Goal: Task Accomplishment & Management: Complete application form

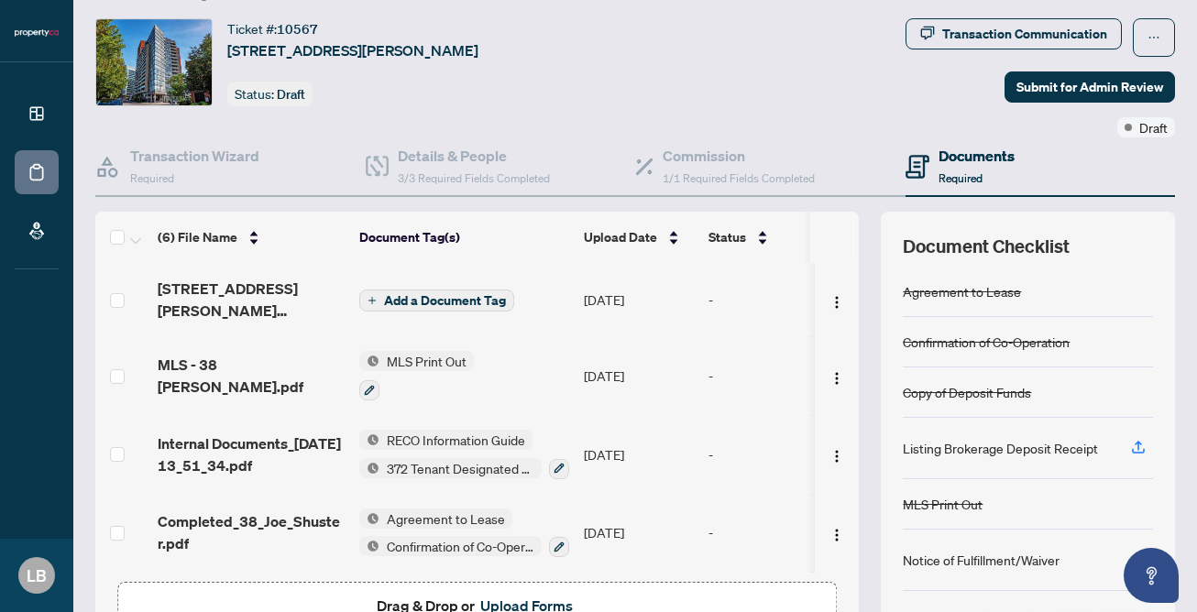
click at [405, 298] on span "Add a Document Tag" at bounding box center [445, 300] width 122 height 13
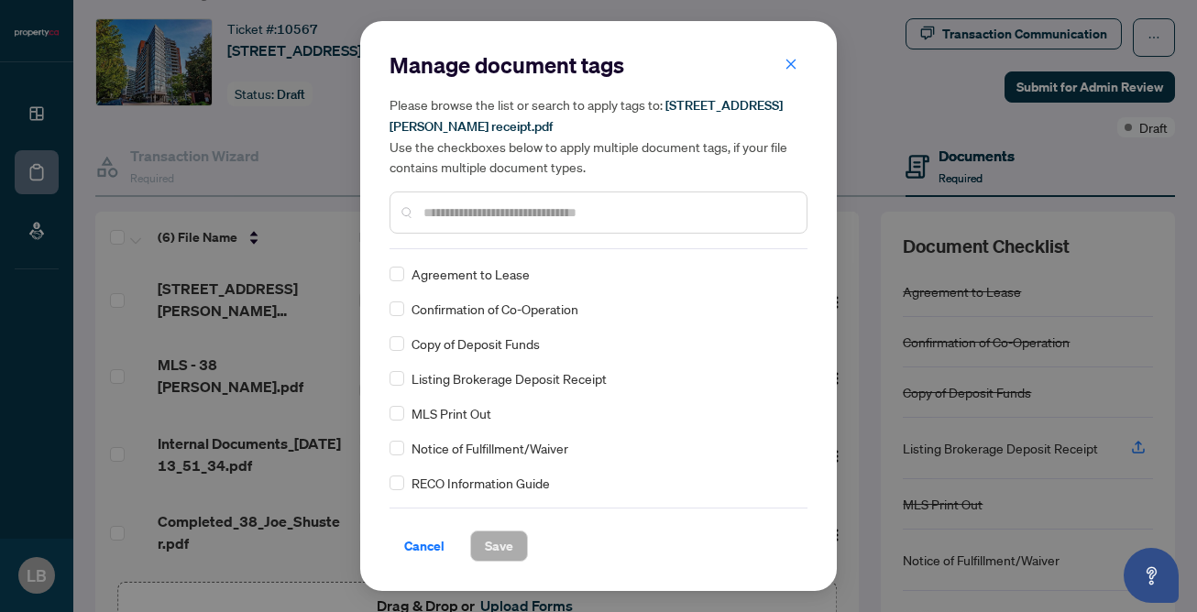
click at [459, 375] on span "Listing Brokerage Deposit Receipt" at bounding box center [508, 378] width 195 height 20
click at [398, 385] on label at bounding box center [396, 378] width 15 height 20
click at [503, 544] on span "Save" at bounding box center [499, 546] width 28 height 29
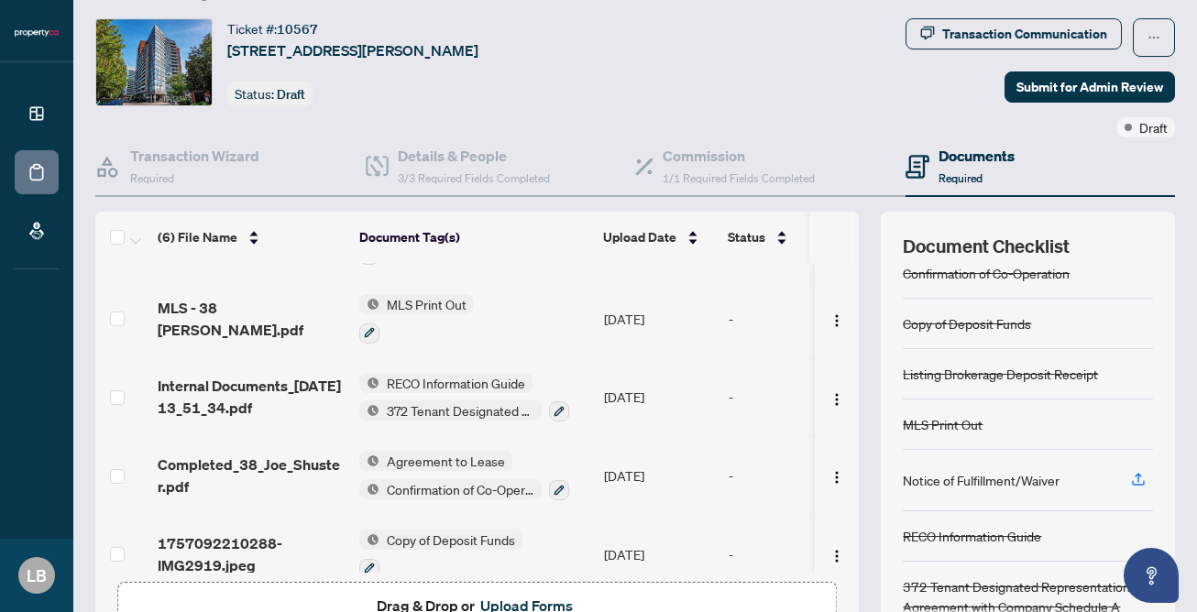
scroll to position [66, 0]
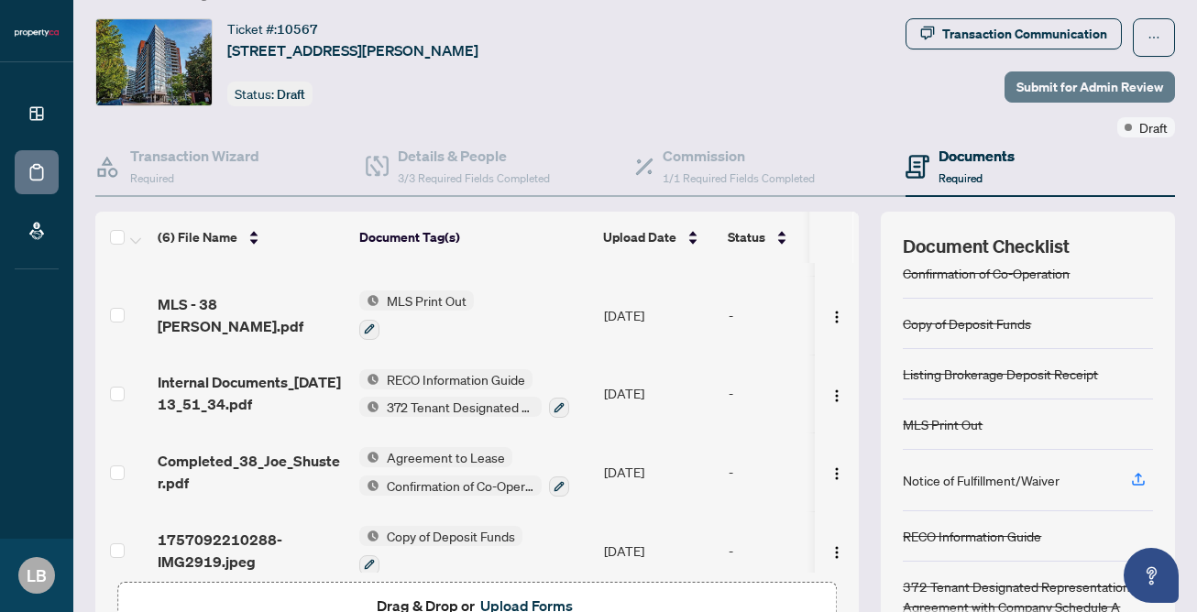
click at [1039, 91] on span "Submit for Admin Review" at bounding box center [1089, 86] width 147 height 29
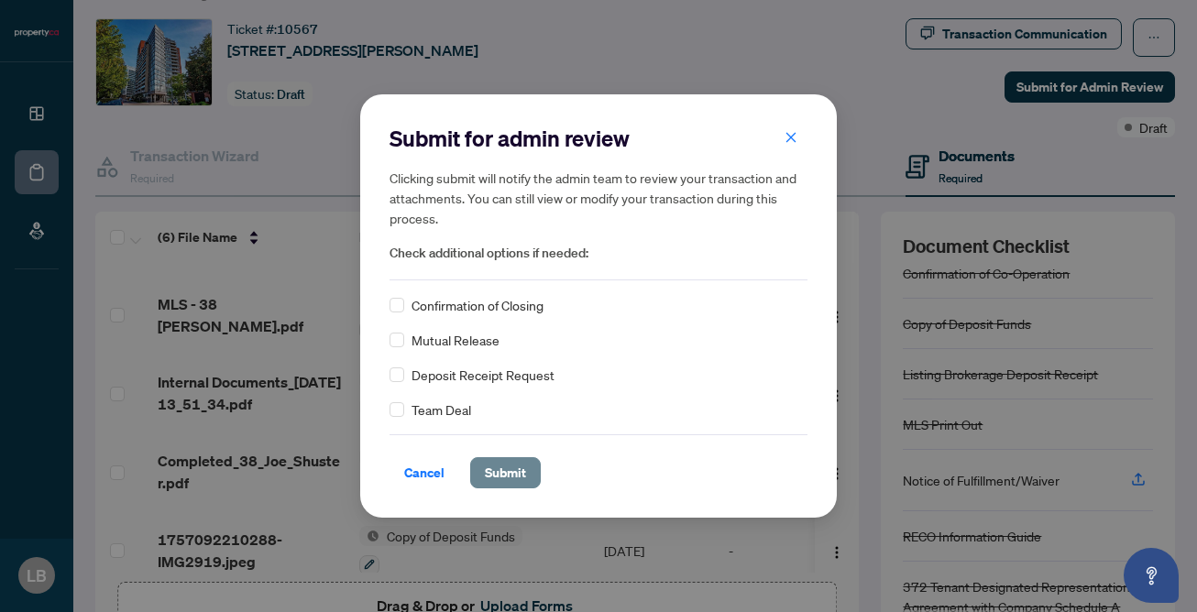
click at [493, 467] on span "Submit" at bounding box center [505, 472] width 41 height 29
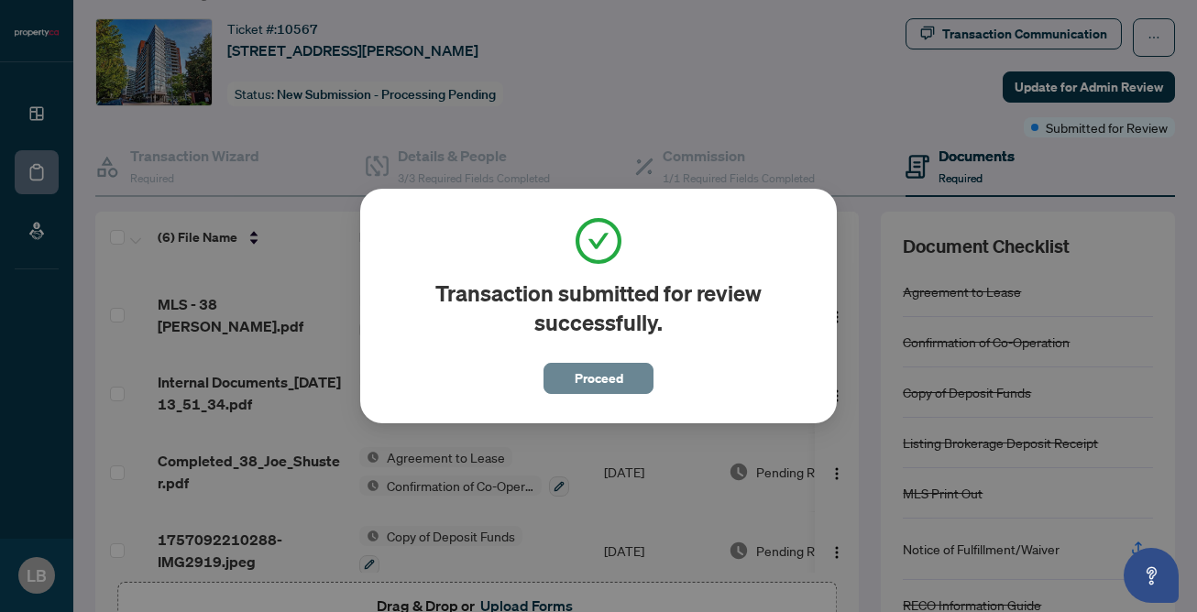
click at [568, 383] on button "Proceed" at bounding box center [598, 378] width 110 height 31
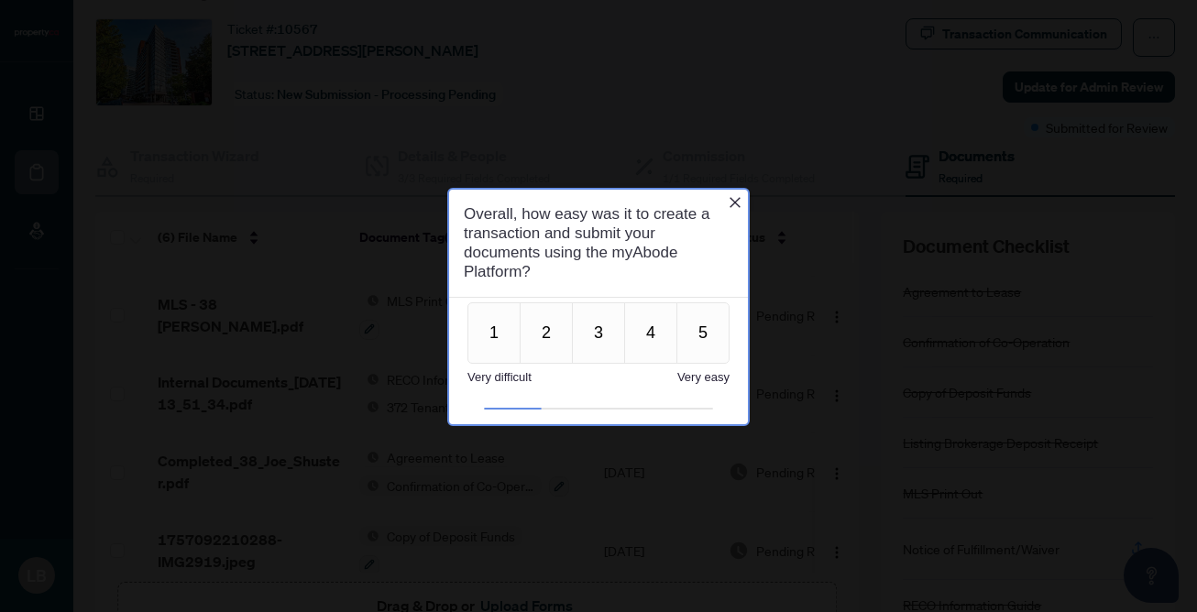
scroll to position [0, 0]
click at [597, 331] on button "3" at bounding box center [598, 331] width 53 height 61
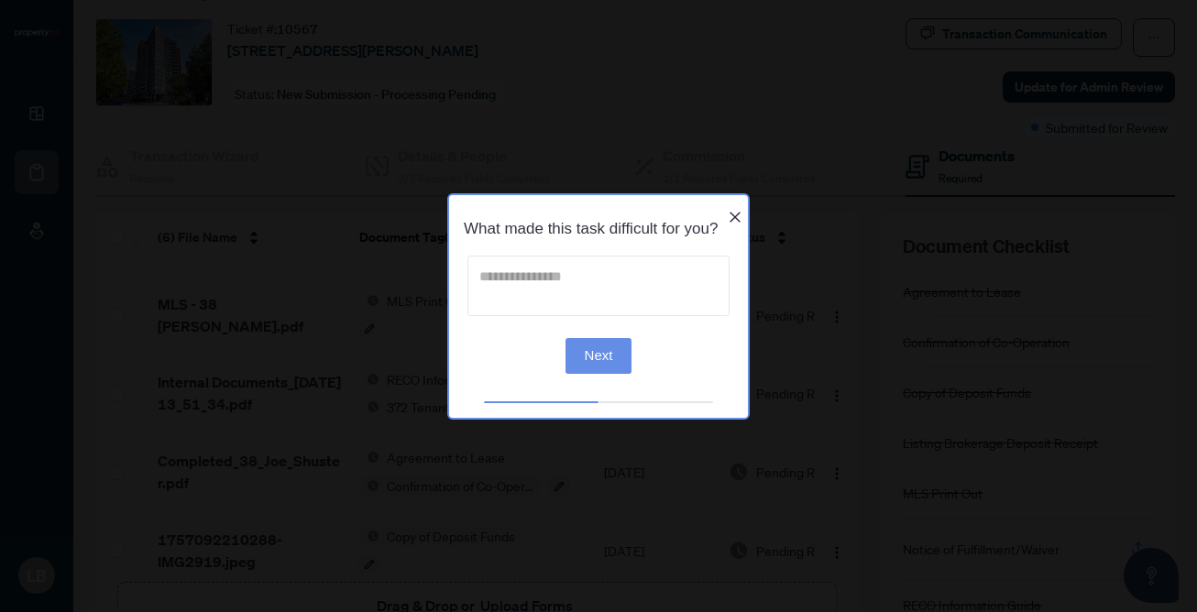
click at [591, 296] on textarea at bounding box center [598, 286] width 262 height 60
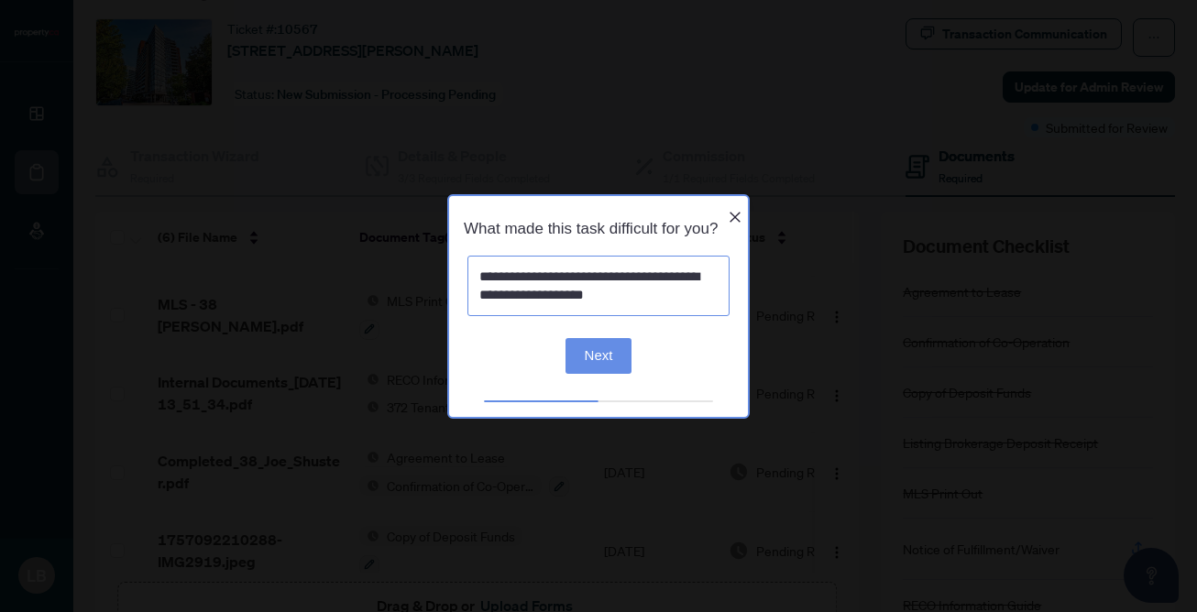
click at [502, 285] on textarea "**********" at bounding box center [598, 286] width 262 height 60
click at [608, 288] on textarea "**********" at bounding box center [598, 286] width 262 height 60
type textarea "**********"
click at [587, 374] on button "Next" at bounding box center [598, 356] width 67 height 36
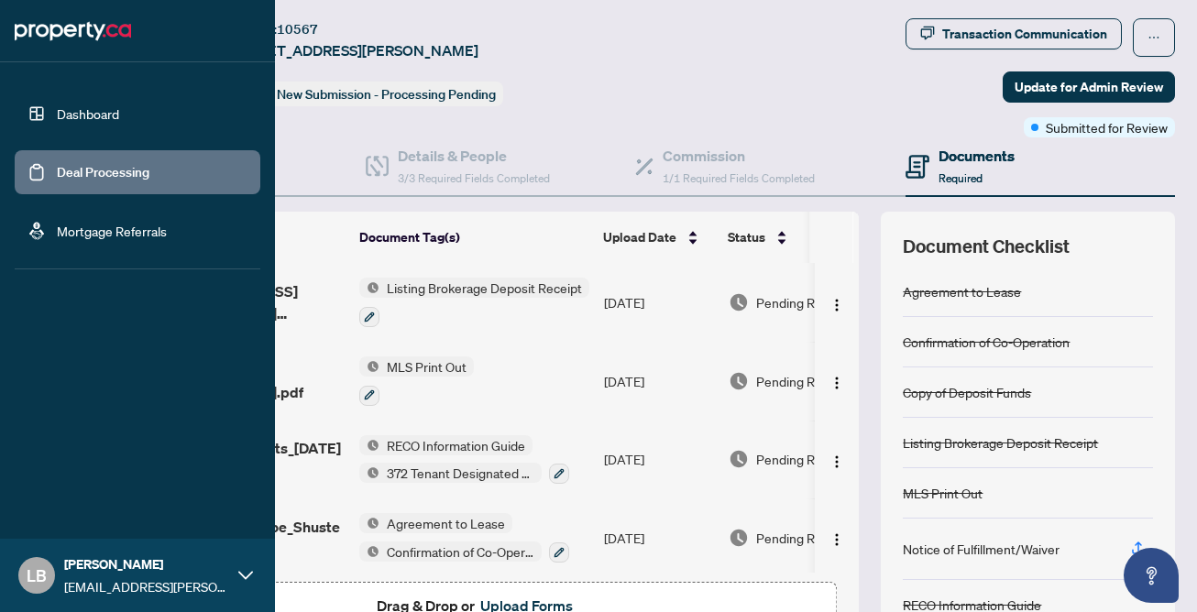
click at [57, 108] on link "Dashboard" at bounding box center [88, 113] width 62 height 16
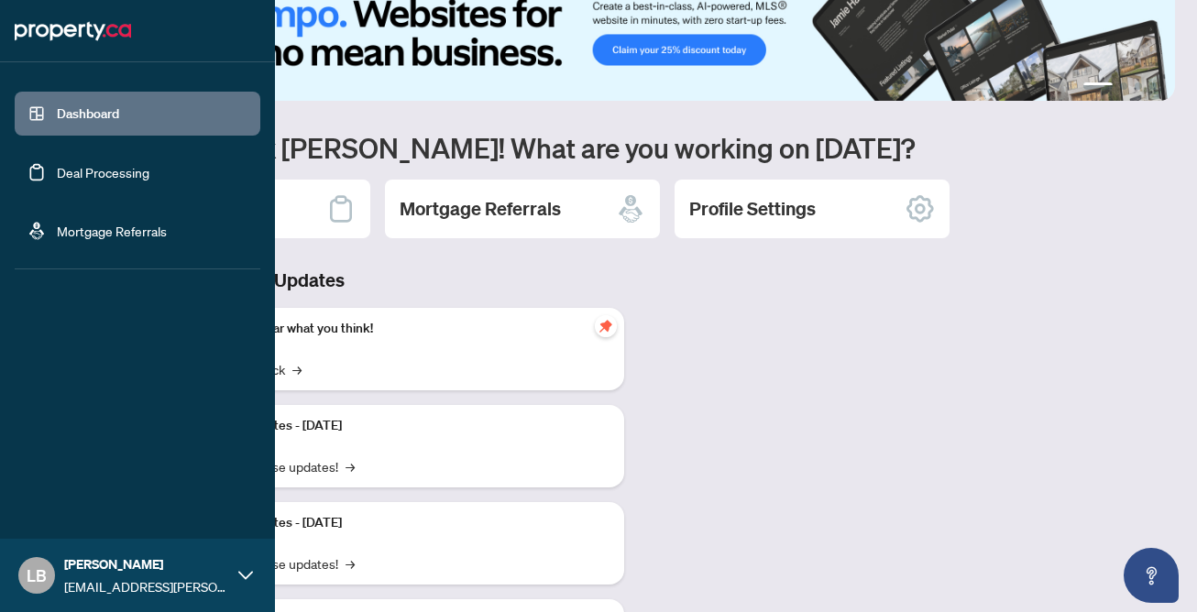
click at [57, 164] on link "Deal Processing" at bounding box center [103, 172] width 93 height 16
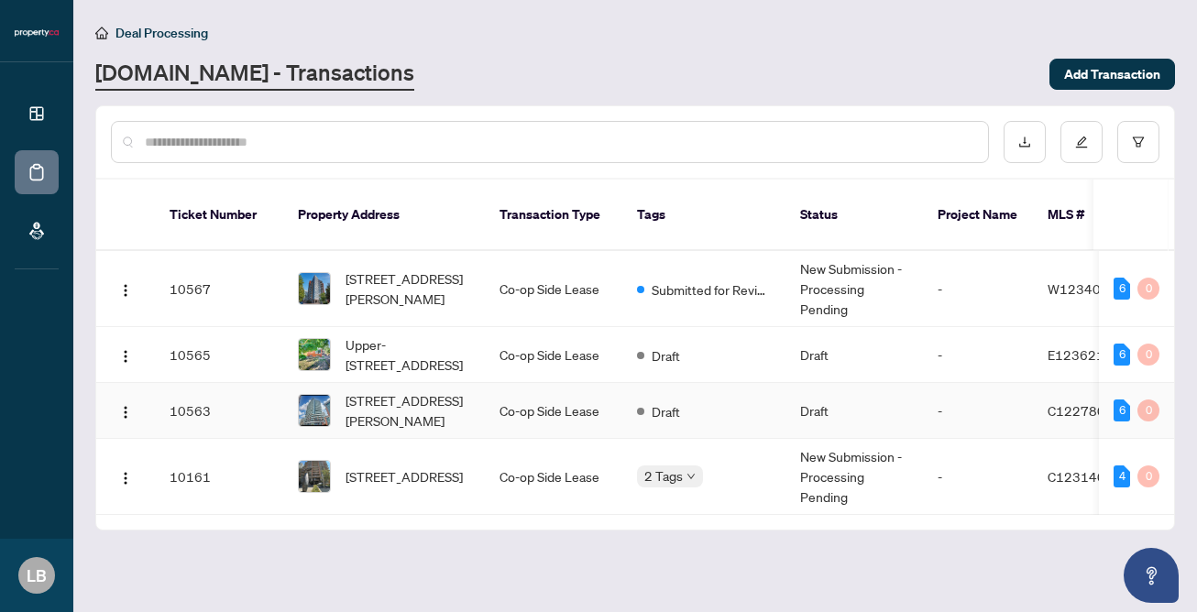
click at [545, 386] on td "Co-op Side Lease" at bounding box center [553, 411] width 137 height 56
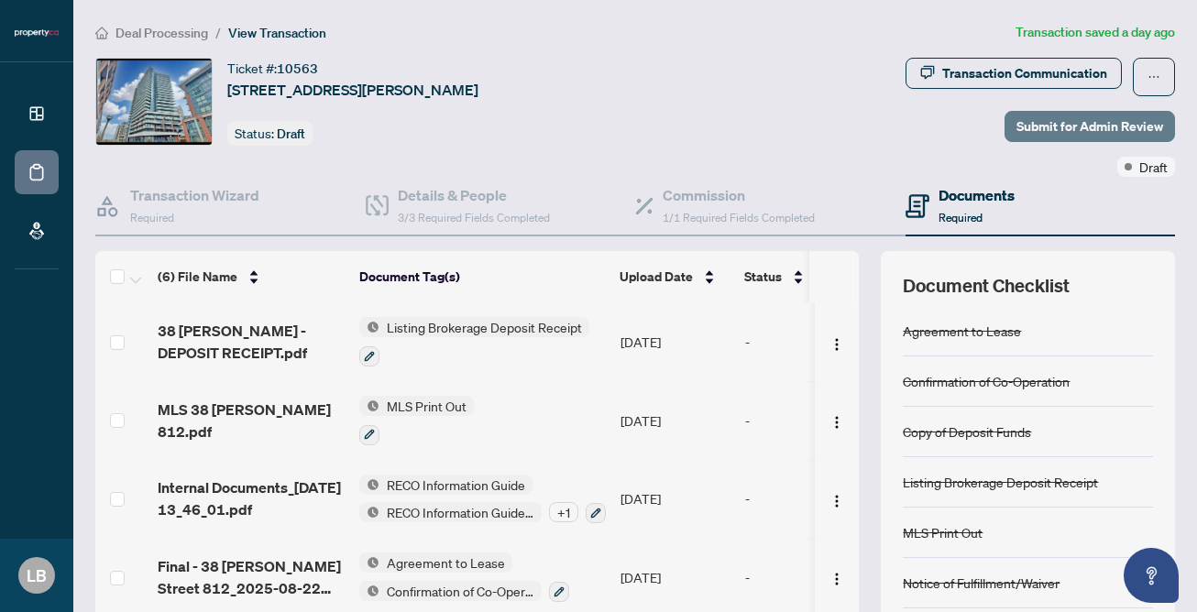
click at [1047, 123] on span "Submit for Admin Review" at bounding box center [1089, 126] width 147 height 29
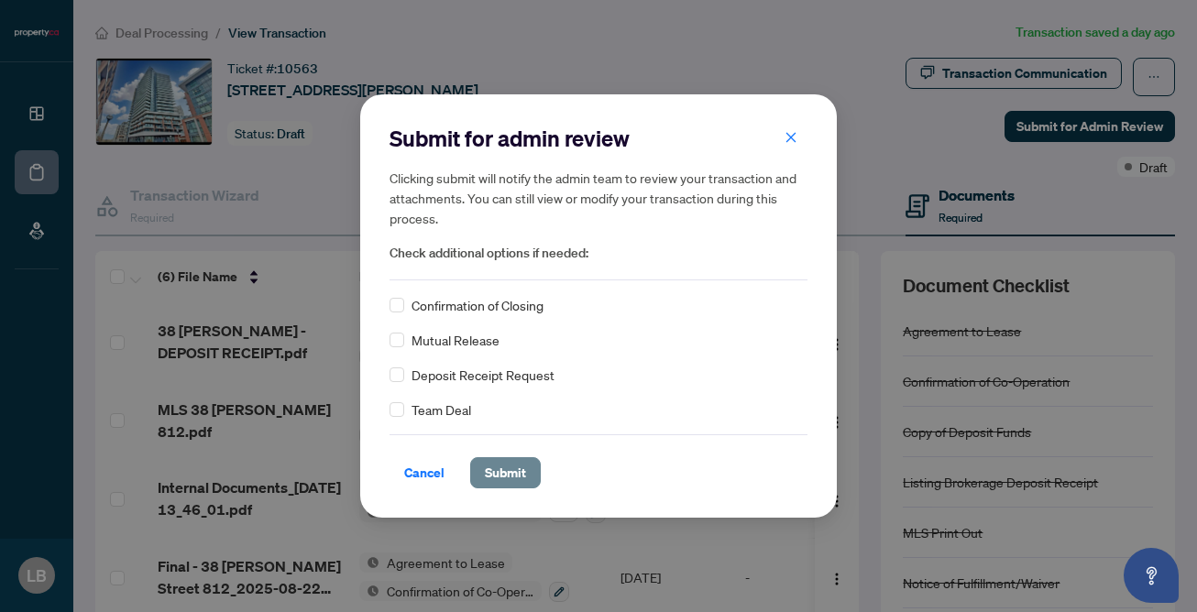
click at [483, 470] on button "Submit" at bounding box center [505, 472] width 71 height 31
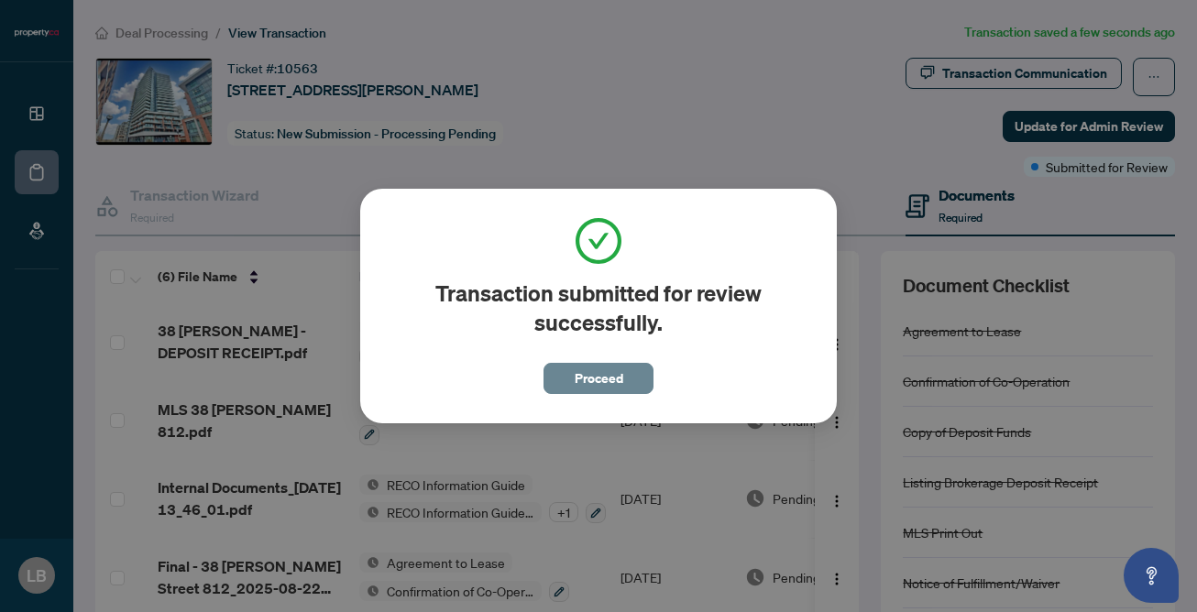
click at [559, 383] on button "Proceed" at bounding box center [598, 378] width 110 height 31
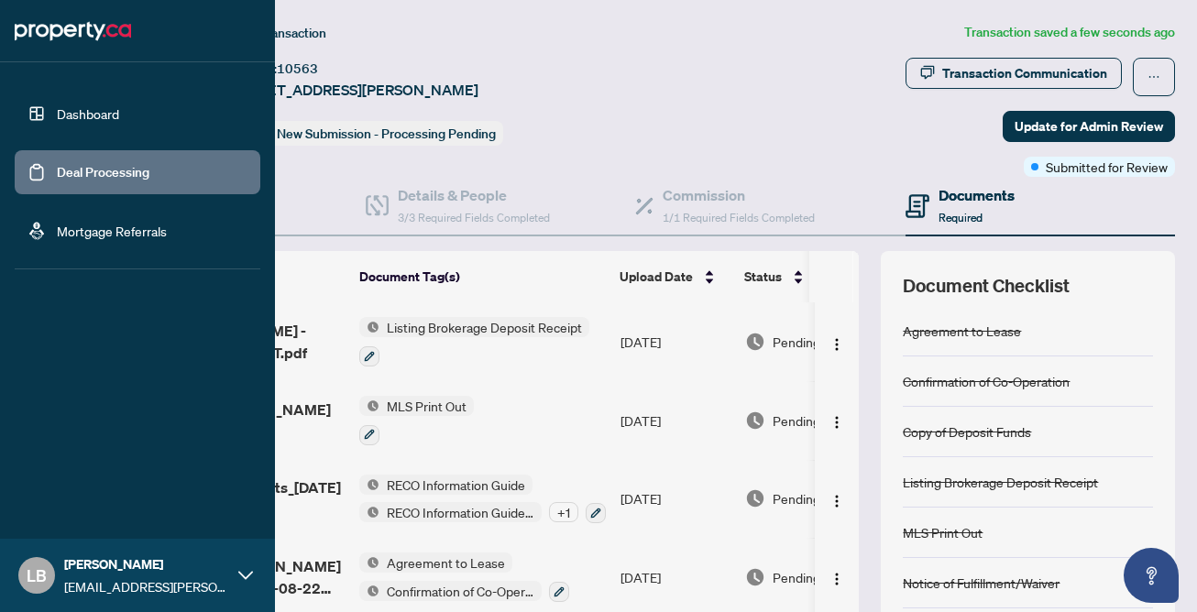
click at [80, 166] on link "Deal Processing" at bounding box center [103, 172] width 93 height 16
